Goal: Task Accomplishment & Management: Manage account settings

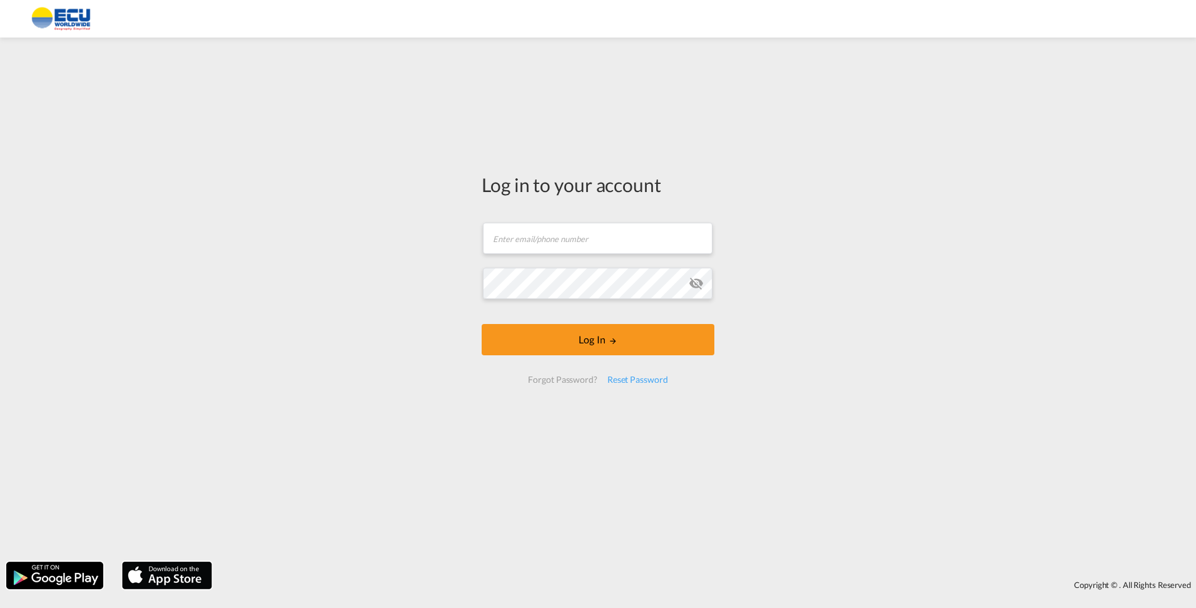
drag, startPoint x: 0, startPoint y: 0, endPoint x: 291, endPoint y: 258, distance: 389.2
click at [254, 260] on div "Log in to your account Email field is required Password field is required Log I…" at bounding box center [598, 300] width 1196 height 512
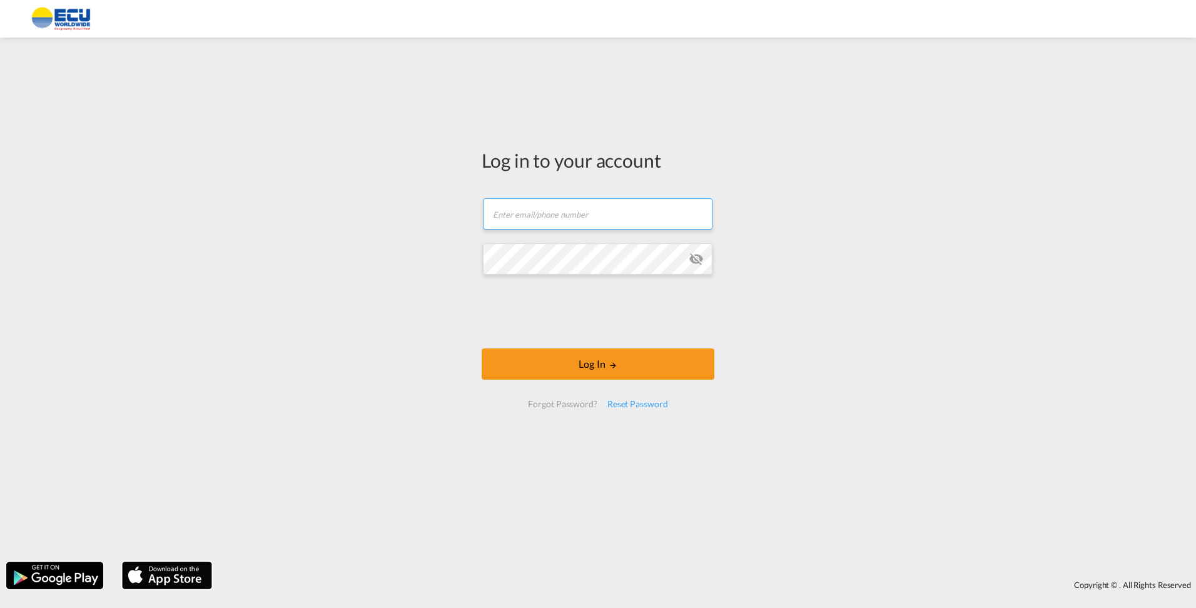
click at [522, 246] on form "Email field is required Password field is required Log In Forgot Password? Rese…" at bounding box center [598, 303] width 233 height 235
click at [613, 210] on input "text" at bounding box center [598, 213] width 230 height 31
type input "[EMAIL_ADDRESS][DOMAIN_NAME]"
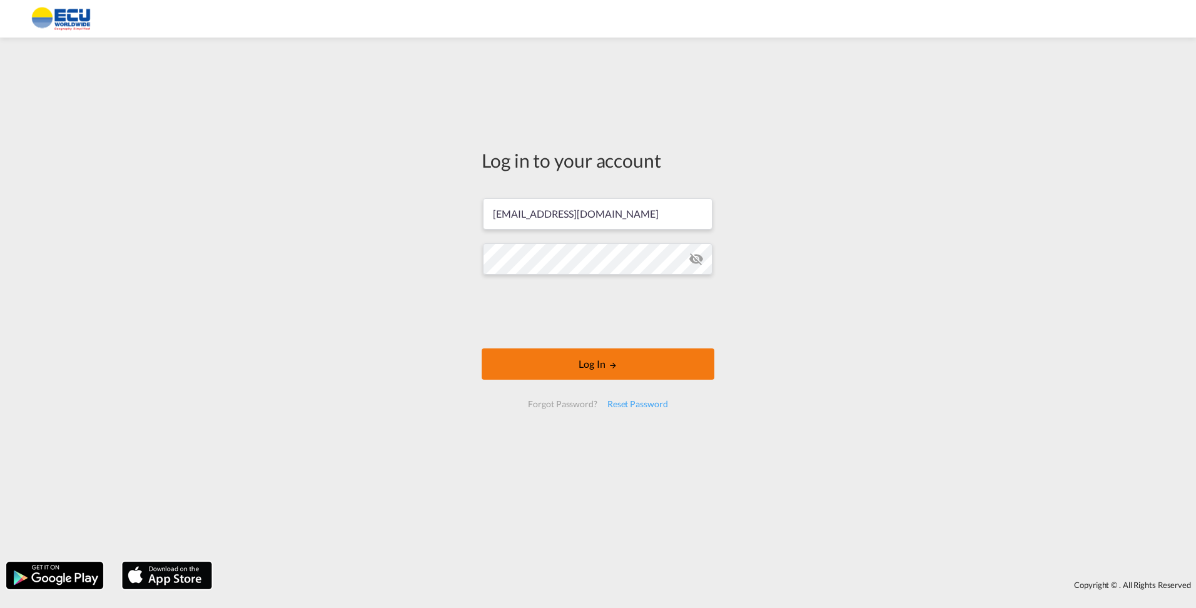
click at [606, 362] on button "Log In" at bounding box center [598, 364] width 233 height 31
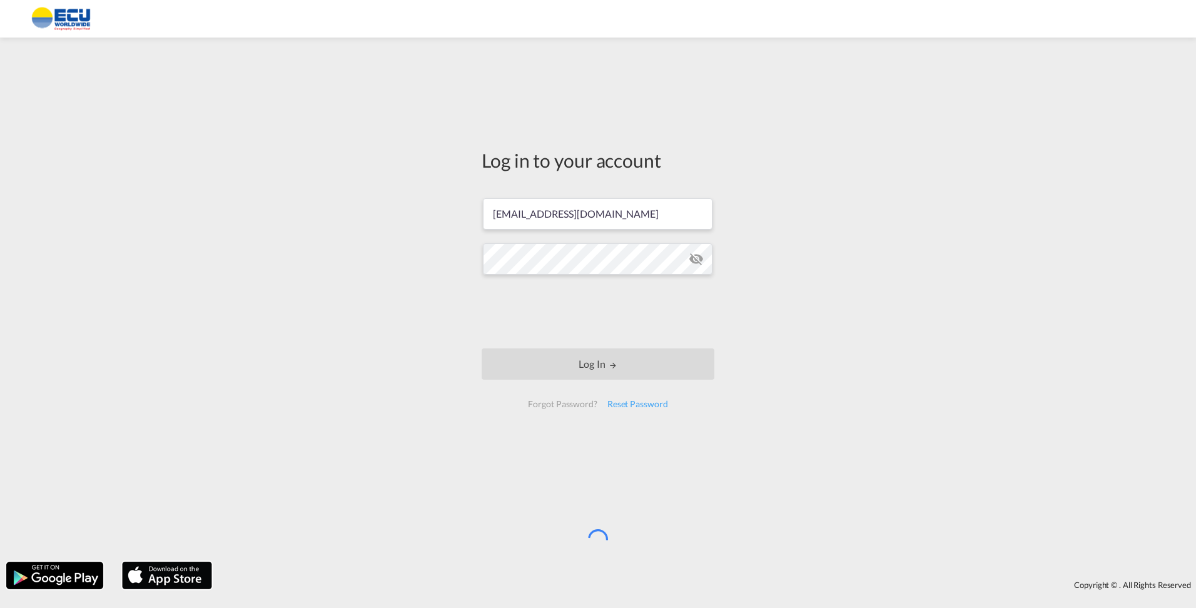
drag, startPoint x: 602, startPoint y: 367, endPoint x: 422, endPoint y: 377, distance: 180.5
click at [407, 382] on div "Log in to your account [EMAIL_ADDRESS][DOMAIN_NAME] Log In Forgot Password? Res…" at bounding box center [598, 300] width 1196 height 512
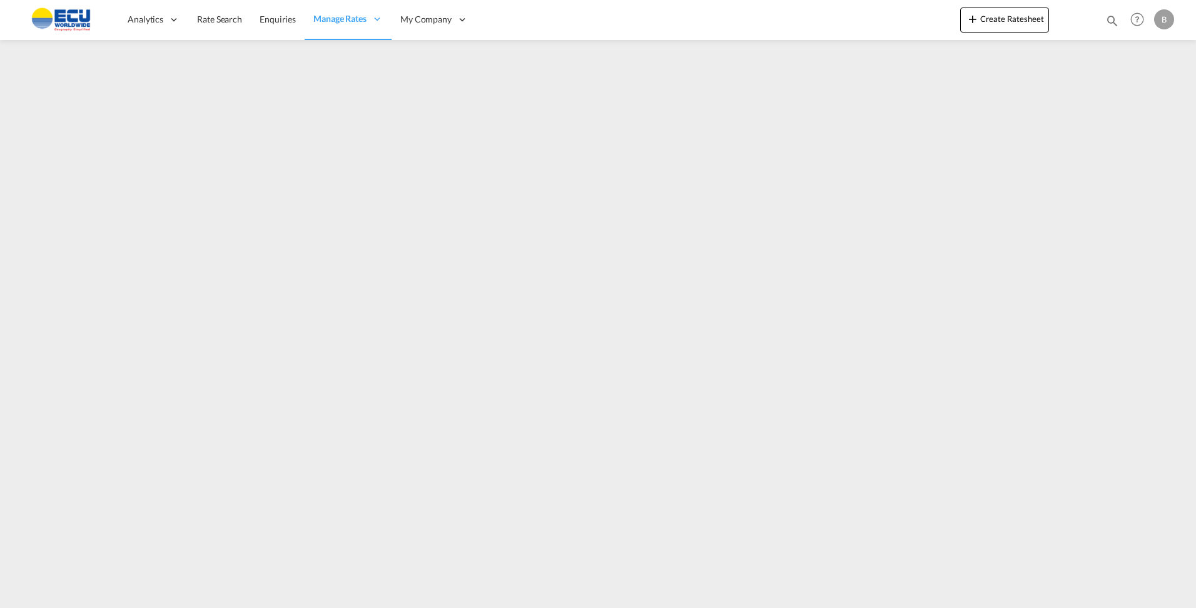
drag, startPoint x: 270, startPoint y: 605, endPoint x: 275, endPoint y: 600, distance: 7.1
click at [275, 599] on md-content "Analytics Reports Dashboard Rate Search Enquiries Manage Rates Contract Rates" at bounding box center [598, 304] width 1196 height 608
